Goal: Information Seeking & Learning: Learn about a topic

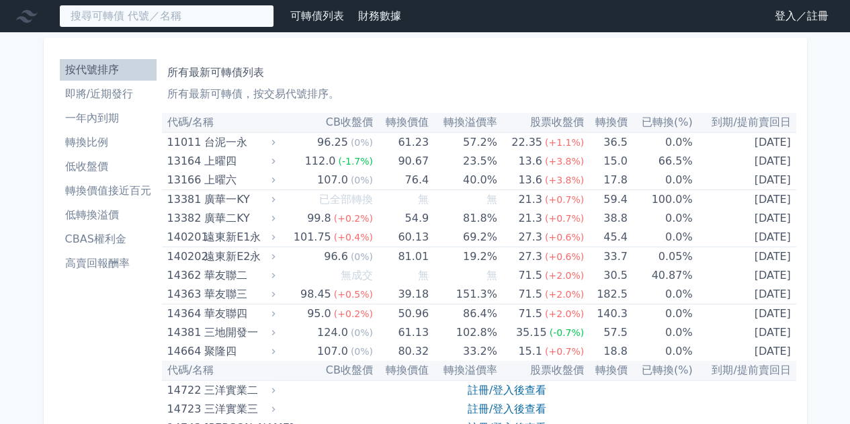
click at [177, 8] on input at bounding box center [166, 16] width 215 height 23
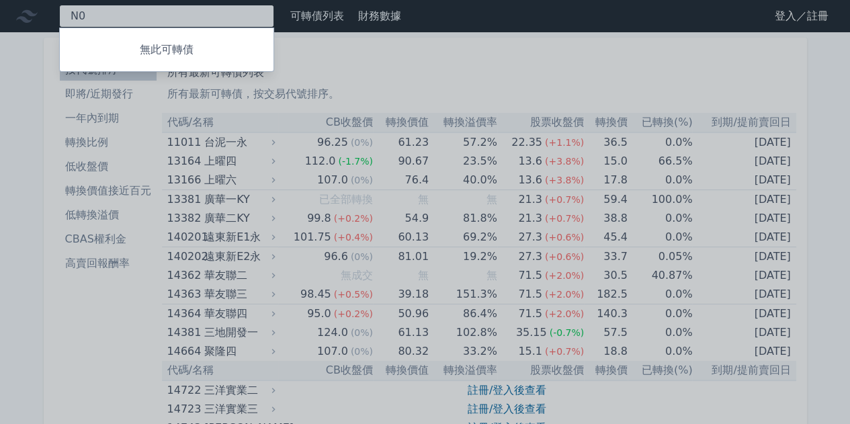
type input "N"
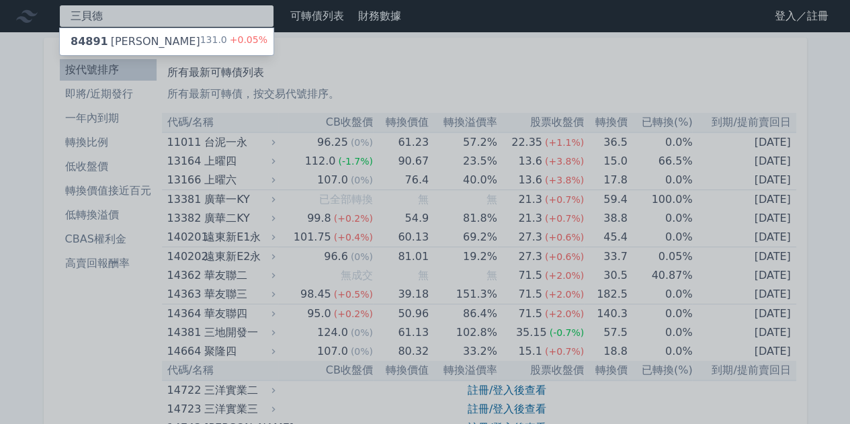
type input "三貝德"
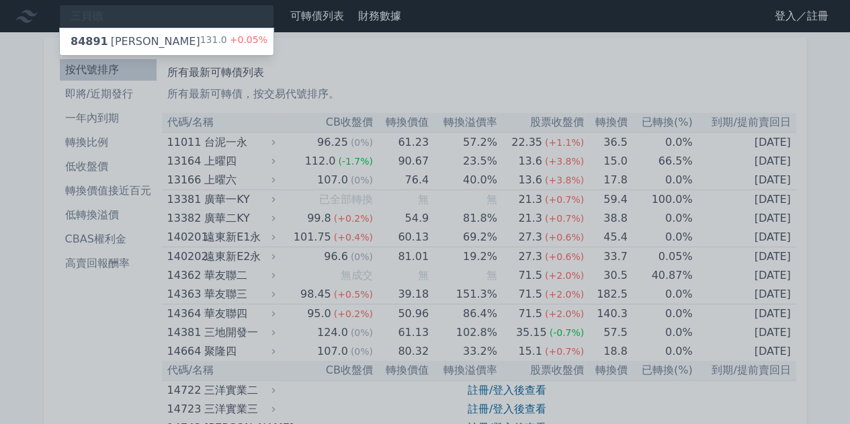
click at [196, 34] on div "84891 三貝德一 131.0 +0.05%" at bounding box center [167, 41] width 214 height 27
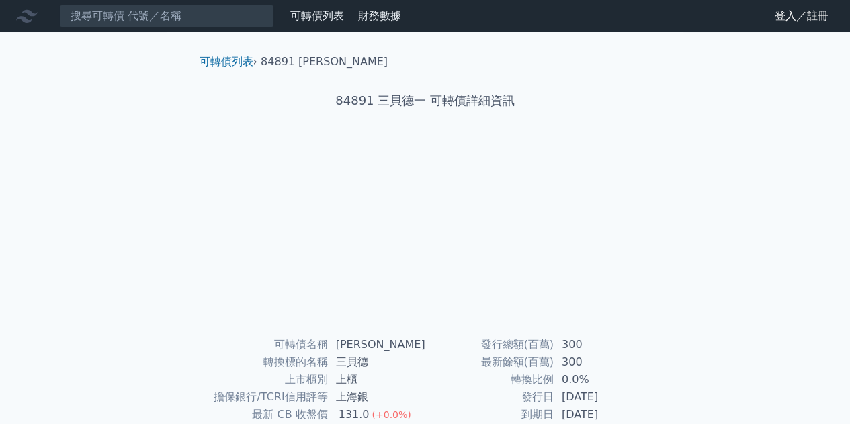
scroll to position [198, 0]
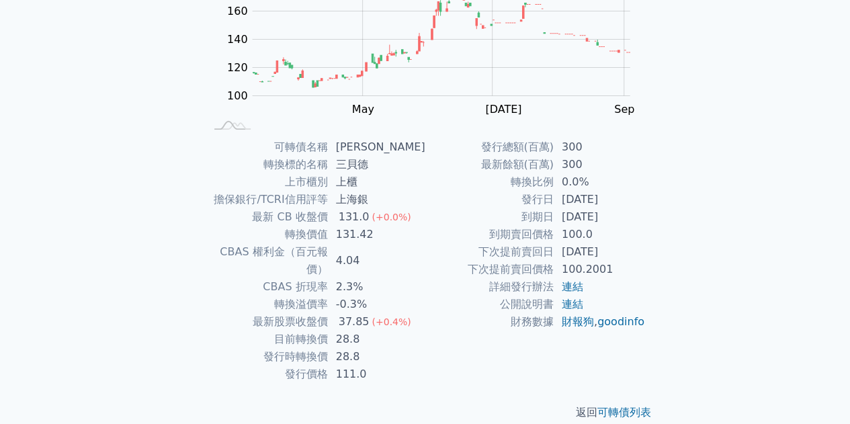
drag, startPoint x: 571, startPoint y: 213, endPoint x: 699, endPoint y: 214, distance: 127.7
click at [697, 214] on div "可轉債列表 財務數據 可轉債列表 財務數據 登入／註冊 登入／註冊 可轉債列表 › 84891 三貝德一 84891 三貝德一 可轉債詳細資訊 Zoom Ou…" at bounding box center [425, 122] width 850 height 640
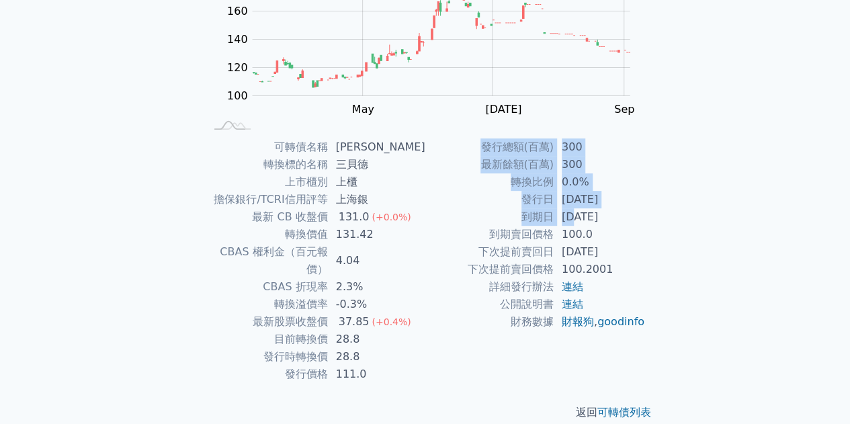
click at [581, 261] on td "100.2001" at bounding box center [600, 269] width 92 height 17
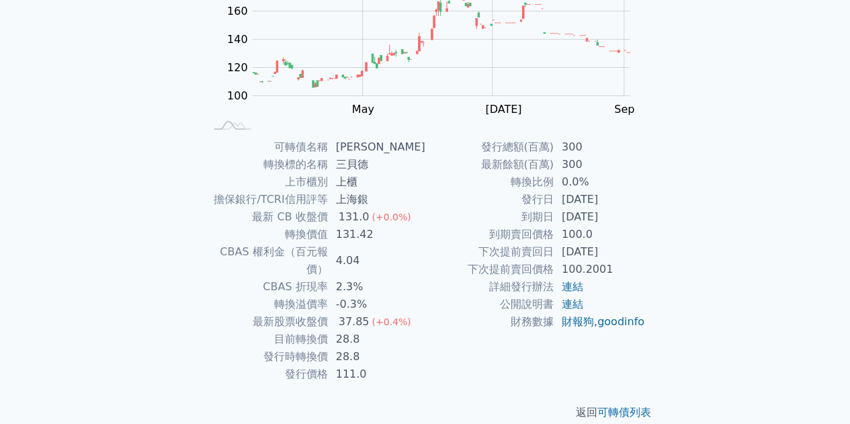
drag, startPoint x: 577, startPoint y: 255, endPoint x: 673, endPoint y: 252, distance: 96.8
click at [665, 252] on div "可轉債列表 › 84891 三貝德一 84891 三貝德一 可轉債詳細資訊 Zoom Out 100 60 80 100 120 140 160 180 20…" at bounding box center [425, 139] width 516 height 608
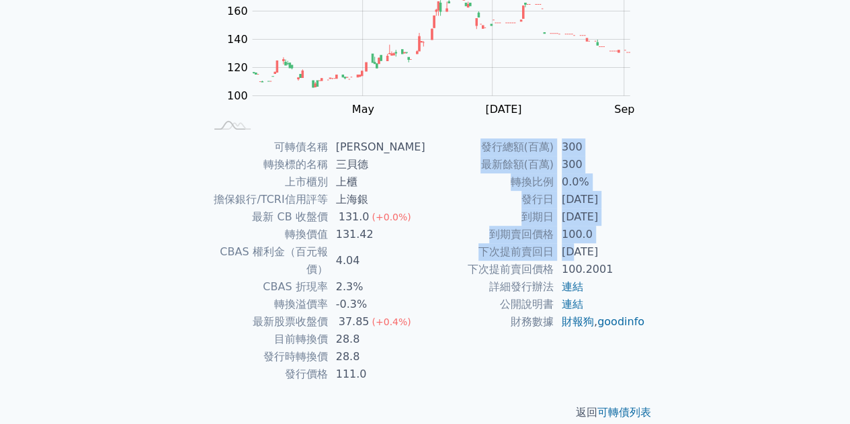
click at [673, 252] on div "可轉債列表 › 84891 三貝德一 84891 三貝德一 可轉債詳細資訊 Zoom Out 100 60 80 100 120 140 160 180 20…" at bounding box center [425, 139] width 516 height 608
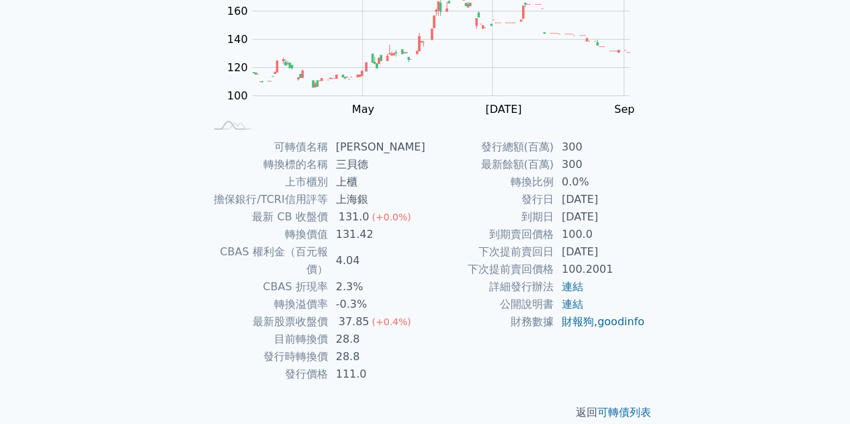
click at [592, 254] on td "[DATE]" at bounding box center [600, 251] width 92 height 17
drag, startPoint x: 620, startPoint y: 243, endPoint x: 700, endPoint y: 243, distance: 80.0
click at [699, 243] on div "可轉債列表 財務數據 可轉債列表 財務數據 登入／註冊 登入／註冊 可轉債列表 › 84891 三貝德一 84891 三貝德一 可轉債詳細資訊 Zoom Ou…" at bounding box center [425, 122] width 850 height 640
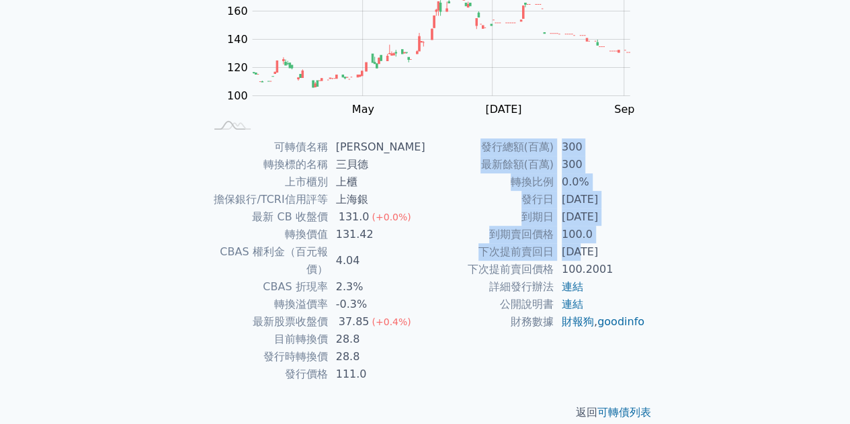
click at [700, 243] on div "可轉債列表 財務數據 可轉債列表 財務數據 登入／註冊 登入／註冊 可轉債列表 › 84891 三貝德一 84891 三貝德一 可轉債詳細資訊 Zoom Ou…" at bounding box center [425, 122] width 850 height 640
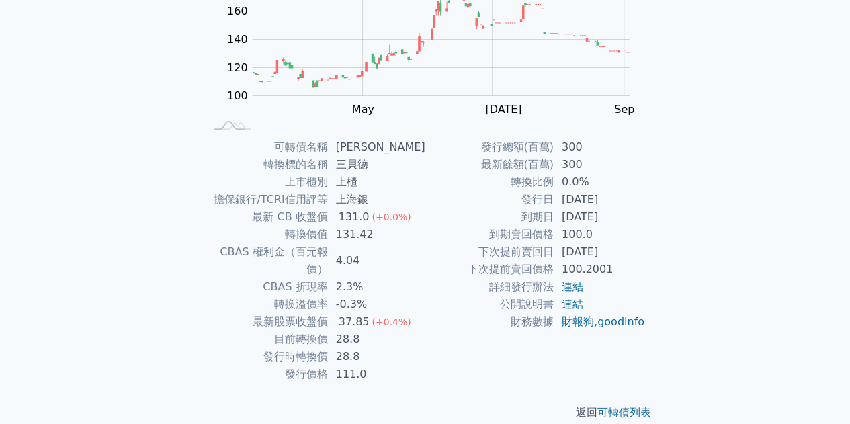
click at [657, 257] on div "可轉債名稱 三貝德一 轉換標的名稱 三貝德 上市櫃別 上櫃 擔保銀行/TCRI信用評等 上海銀 最新 CB 收盤價 131.0 (+0.0%) 轉換價值 13…" at bounding box center [425, 260] width 473 height 245
drag, startPoint x: 345, startPoint y: 265, endPoint x: 387, endPoint y: 274, distance: 42.4
click at [380, 278] on td "2.3%" at bounding box center [376, 286] width 97 height 17
click at [388, 278] on td "2.3%" at bounding box center [376, 286] width 97 height 17
drag, startPoint x: 320, startPoint y: 274, endPoint x: 356, endPoint y: 275, distance: 35.6
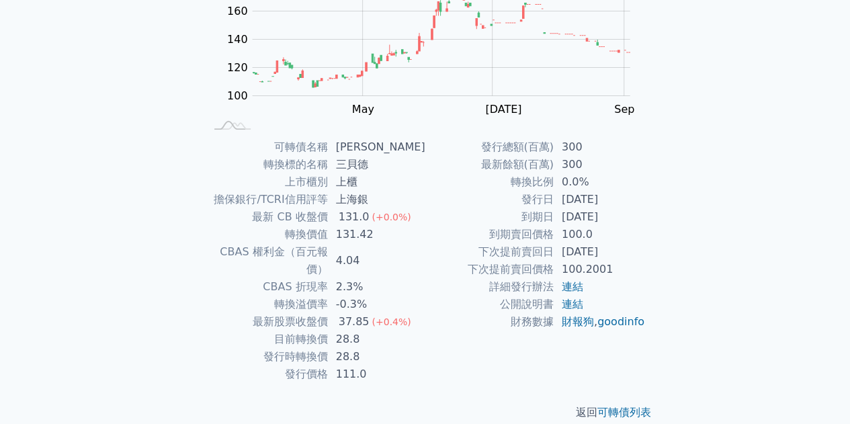
click at [323, 278] on td "CBAS 折現率" at bounding box center [266, 286] width 123 height 17
click at [368, 278] on td "2.3%" at bounding box center [376, 286] width 97 height 17
drag, startPoint x: 350, startPoint y: 281, endPoint x: 377, endPoint y: 281, distance: 27.6
click at [368, 296] on td "-0.3%" at bounding box center [376, 304] width 97 height 17
click at [377, 296] on td "-0.3%" at bounding box center [376, 304] width 97 height 17
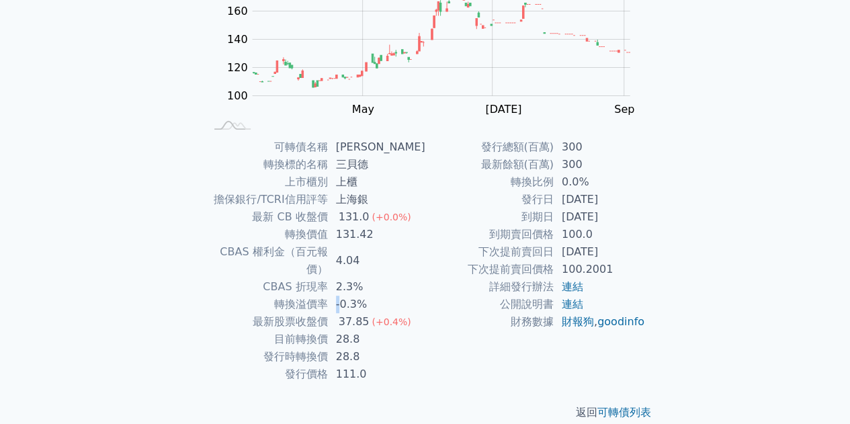
drag, startPoint x: 337, startPoint y: 286, endPoint x: 364, endPoint y: 290, distance: 27.2
click at [364, 296] on td "-0.3%" at bounding box center [376, 304] width 97 height 17
drag, startPoint x: 369, startPoint y: 290, endPoint x: 353, endPoint y: 298, distance: 18.0
click at [370, 296] on td "-0.3%" at bounding box center [376, 304] width 97 height 17
click at [349, 313] on div "37.85" at bounding box center [354, 321] width 36 height 17
